Goal: Information Seeking & Learning: Check status

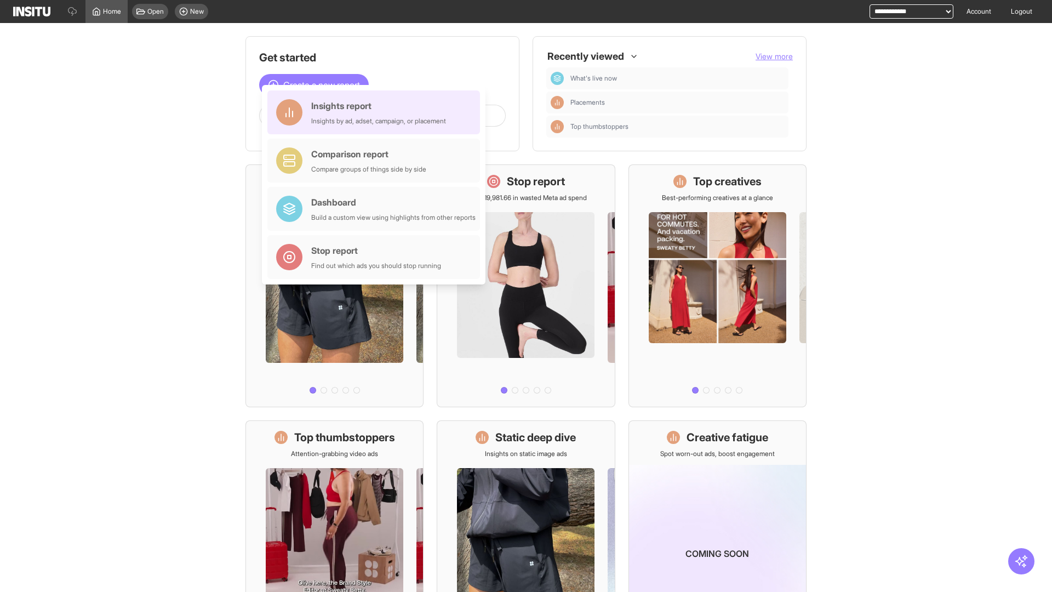
click at [377, 112] on div "Insights report Insights by ad, adset, campaign, or placement" at bounding box center [378, 112] width 135 height 26
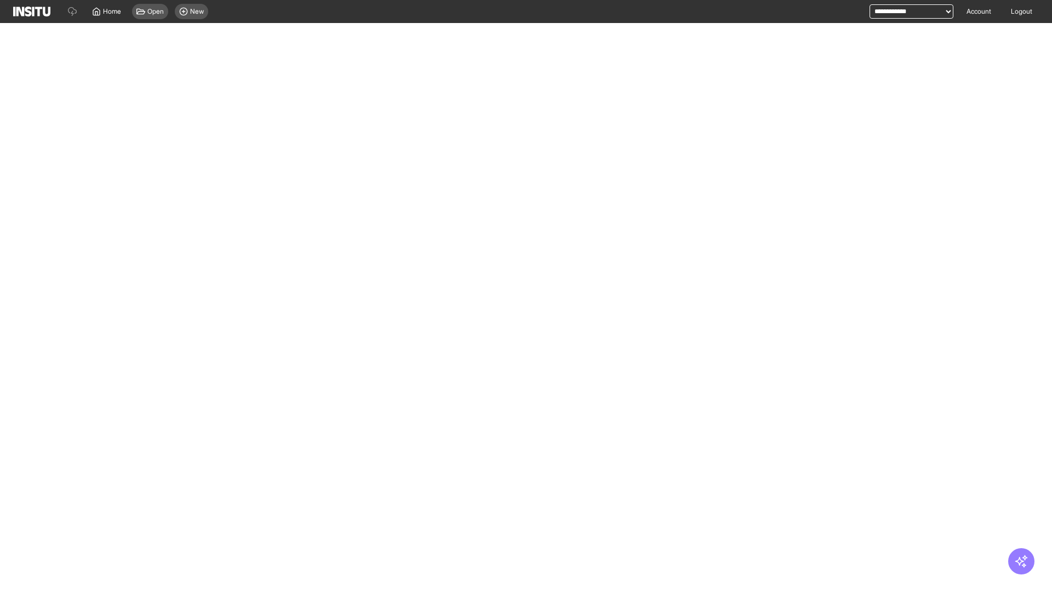
select select "**"
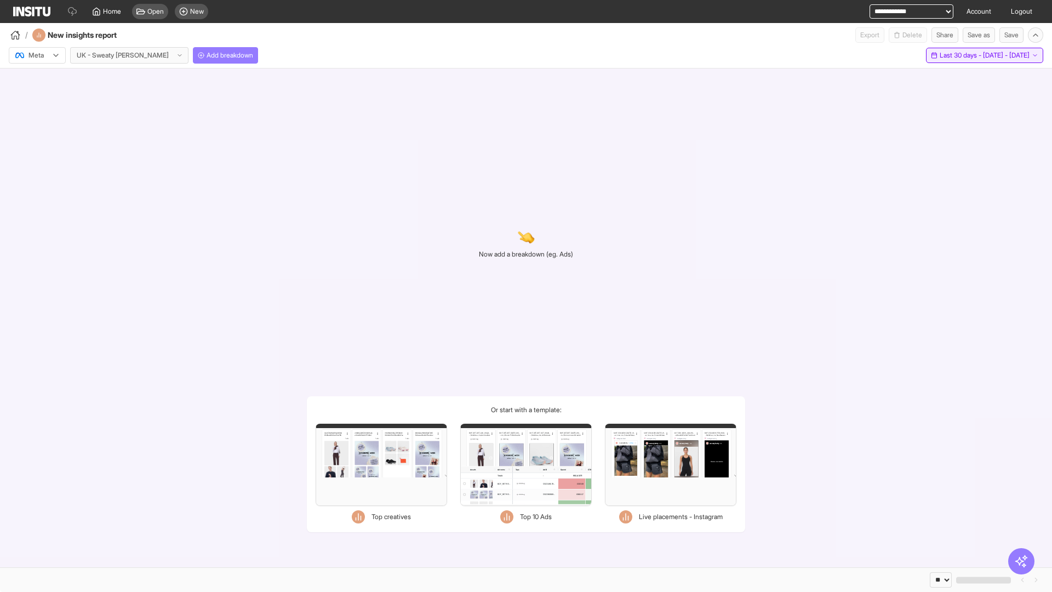
click at [960, 55] on span "Last 30 days - [DATE] - [DATE]" at bounding box center [985, 55] width 90 height 9
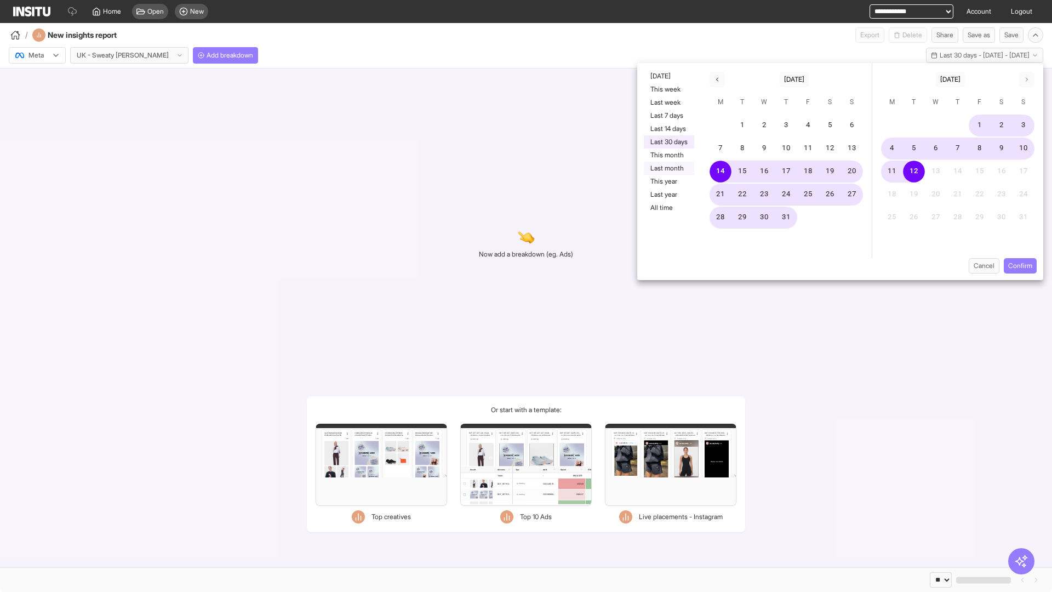
click at [668, 168] on button "Last month" at bounding box center [669, 168] width 50 height 13
